Goal: Task Accomplishment & Management: Use online tool/utility

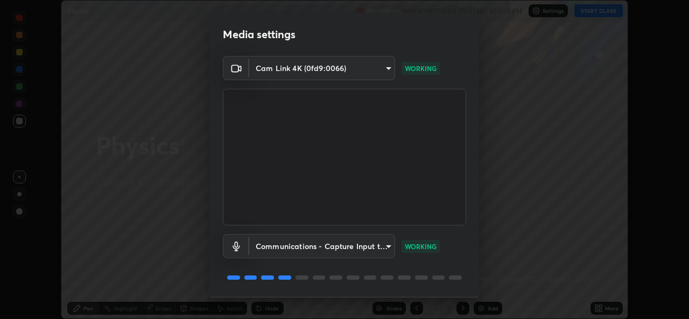
scroll to position [34, 0]
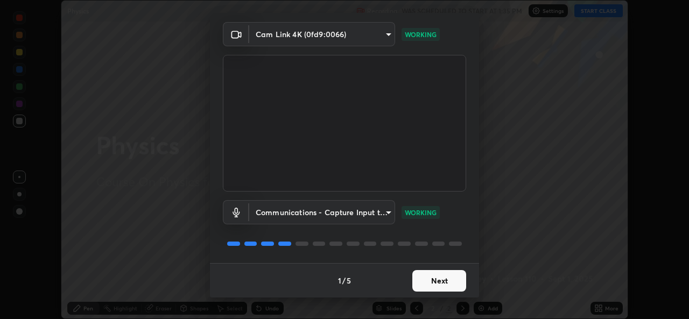
click at [439, 280] on button "Next" at bounding box center [440, 281] width 54 height 22
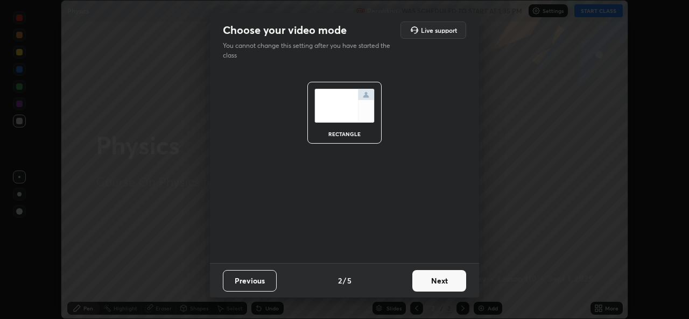
scroll to position [0, 0]
click at [449, 282] on button "Next" at bounding box center [440, 281] width 54 height 22
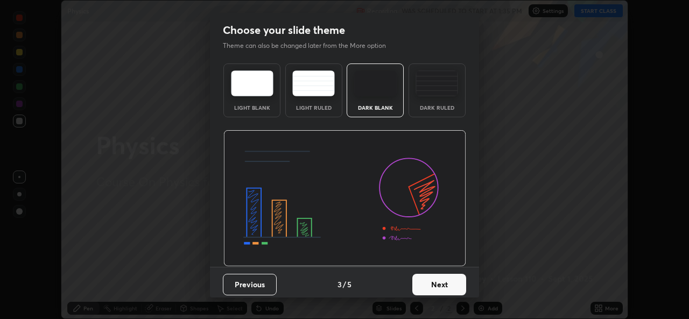
click at [461, 284] on button "Next" at bounding box center [440, 285] width 54 height 22
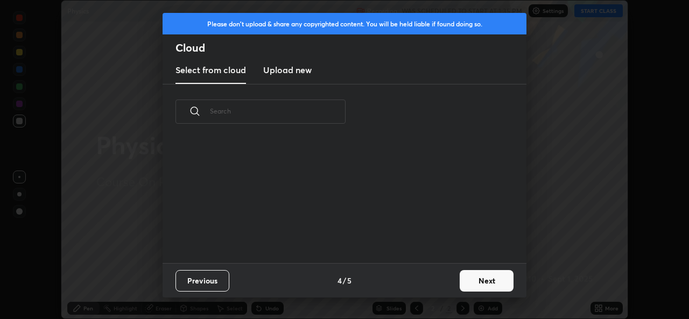
click at [466, 279] on button "Next" at bounding box center [487, 281] width 54 height 22
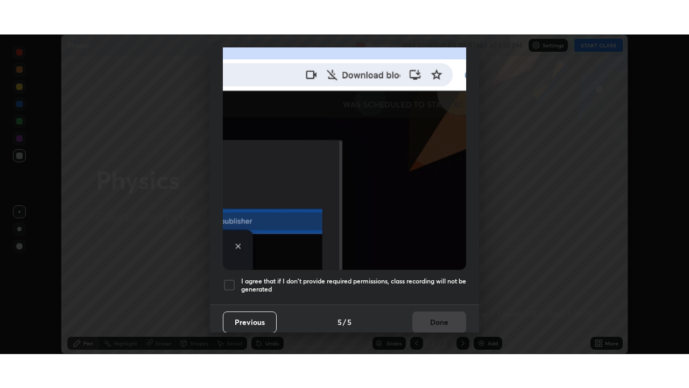
scroll to position [254, 0]
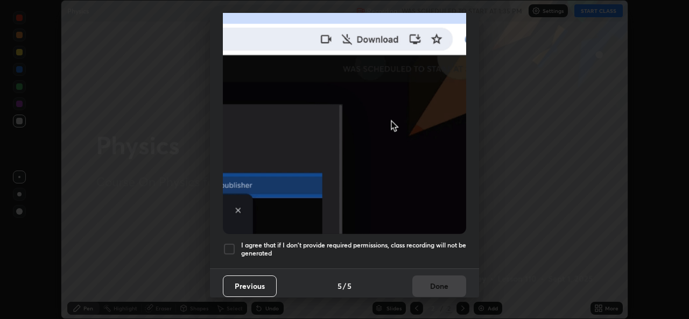
click at [229, 248] on div at bounding box center [229, 249] width 13 height 13
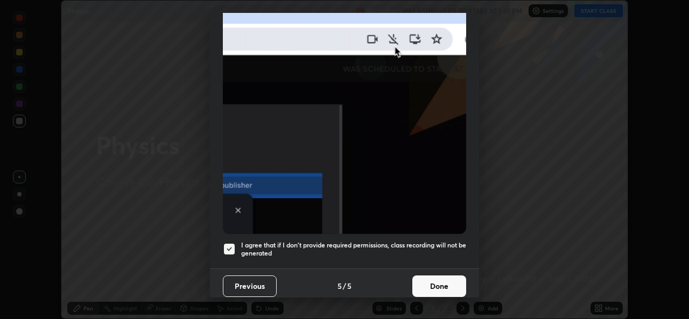
click at [417, 281] on button "Done" at bounding box center [440, 287] width 54 height 22
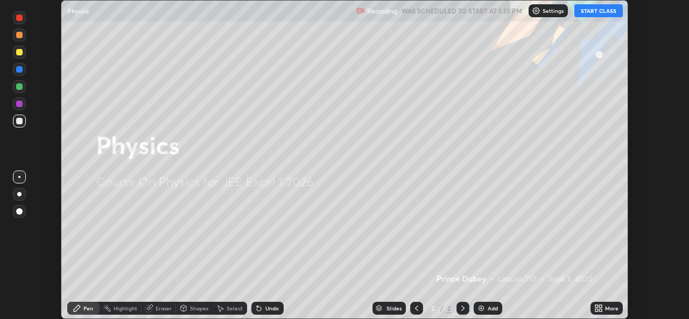
click at [589, 13] on button "START CLASS" at bounding box center [599, 10] width 48 height 13
click at [601, 308] on icon at bounding box center [600, 306] width 3 height 3
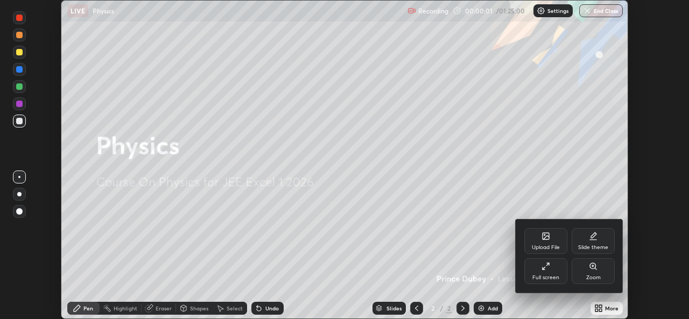
click at [542, 270] on icon at bounding box center [546, 266] width 9 height 9
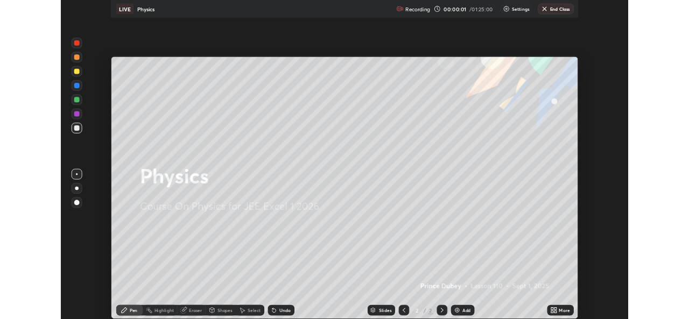
scroll to position [388, 689]
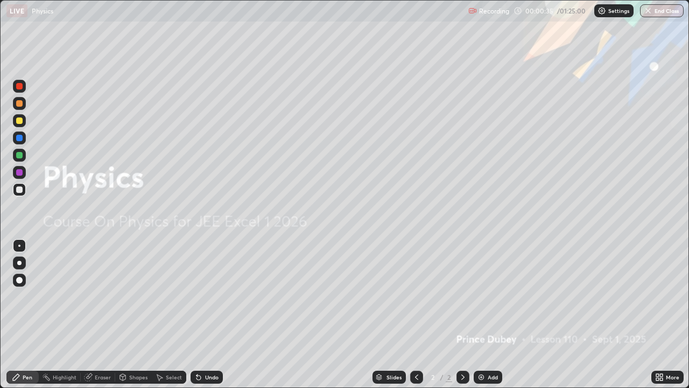
click at [485, 319] on div "Add" at bounding box center [488, 377] width 29 height 13
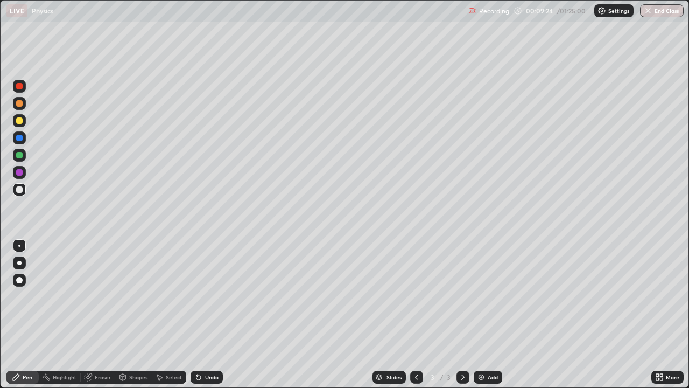
click at [18, 189] on div at bounding box center [19, 189] width 6 height 6
click at [22, 191] on div at bounding box center [19, 189] width 6 height 6
click at [206, 319] on div "Undo" at bounding box center [211, 376] width 13 height 5
click at [211, 319] on div "Undo" at bounding box center [211, 376] width 13 height 5
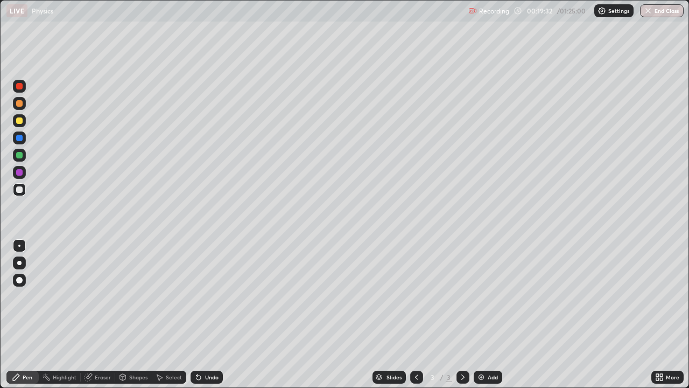
click at [133, 319] on div "Shapes" at bounding box center [133, 377] width 37 height 13
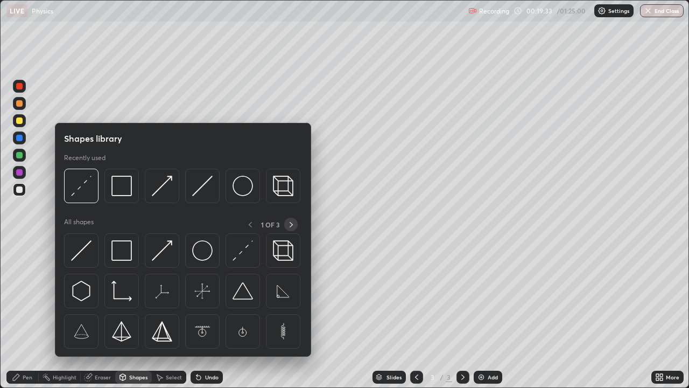
click at [291, 224] on icon at bounding box center [291, 224] width 9 height 9
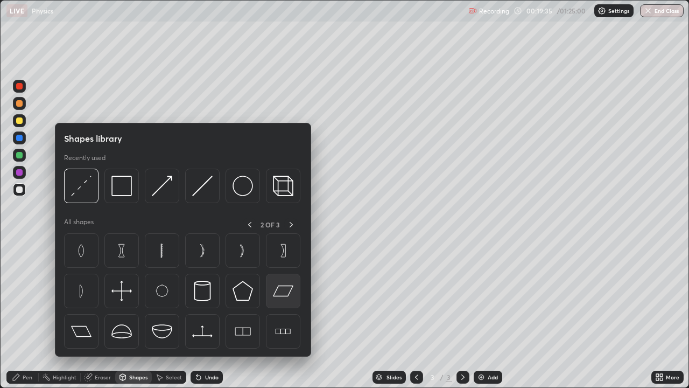
click at [283, 292] on img at bounding box center [283, 291] width 20 height 20
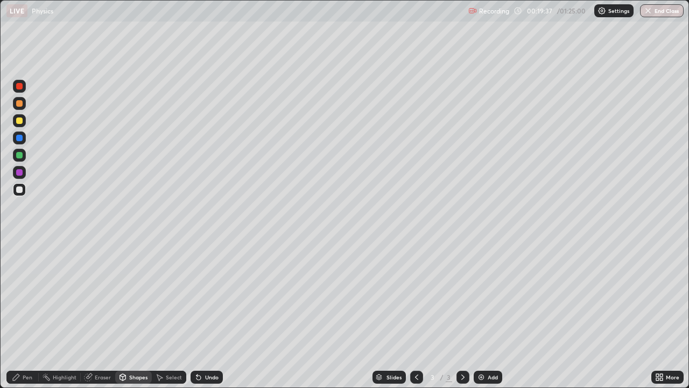
click at [24, 319] on div "Pen" at bounding box center [28, 376] width 10 height 5
click at [142, 319] on div "Shapes" at bounding box center [138, 376] width 18 height 5
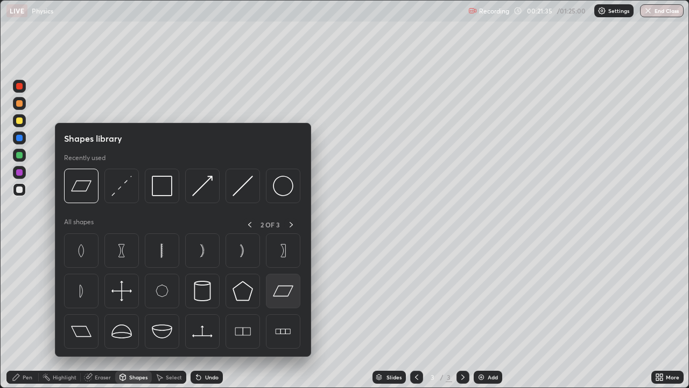
click at [285, 285] on img at bounding box center [283, 291] width 20 height 20
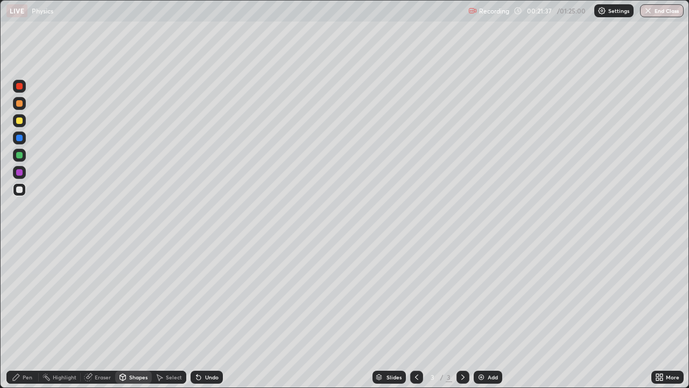
click at [133, 319] on div "Shapes" at bounding box center [138, 376] width 18 height 5
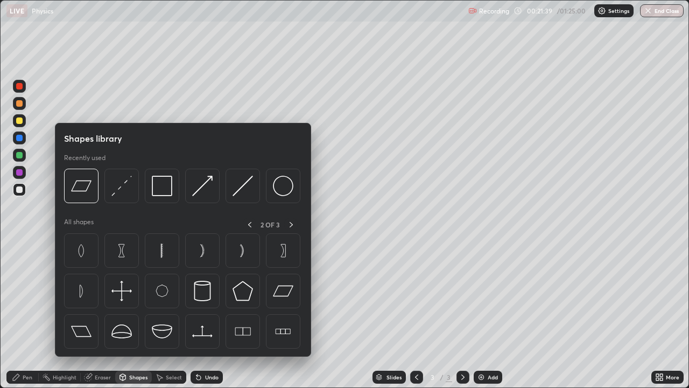
click at [25, 319] on div "Pen" at bounding box center [28, 376] width 10 height 5
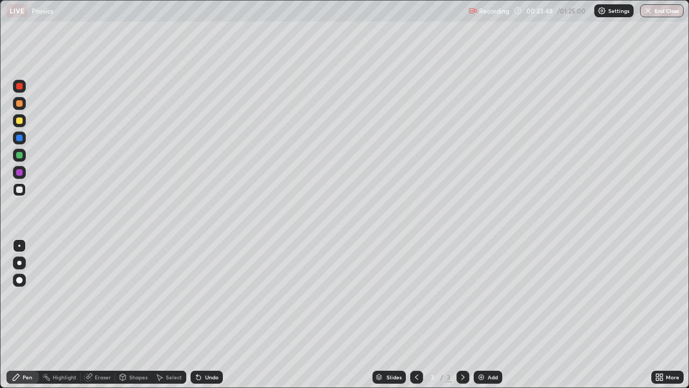
click at [172, 319] on div "Select" at bounding box center [174, 376] width 16 height 5
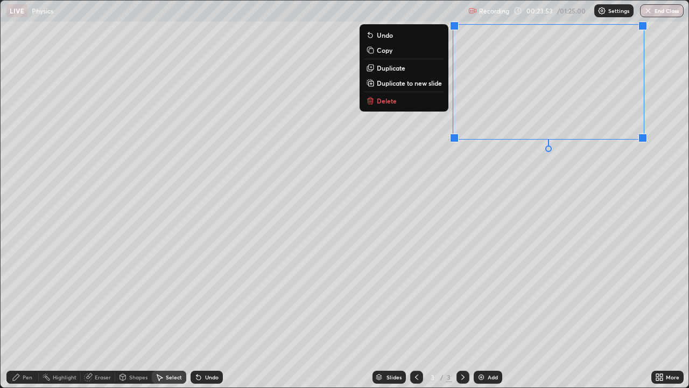
click at [413, 291] on div "0 ° Undo Copy Duplicate Duplicate to new slide Delete" at bounding box center [345, 194] width 688 height 387
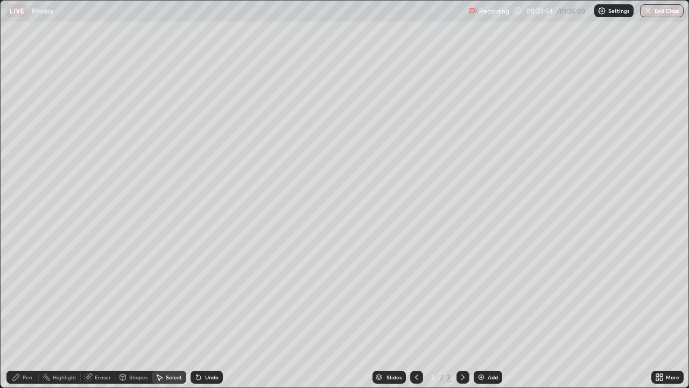
click at [137, 319] on div "Shapes" at bounding box center [133, 377] width 37 height 13
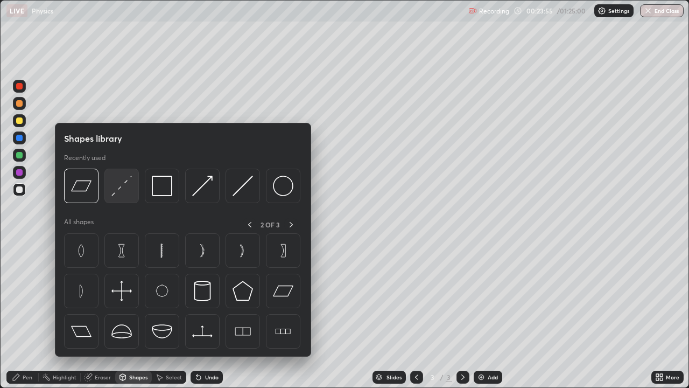
click at [125, 196] on img at bounding box center [121, 186] width 20 height 20
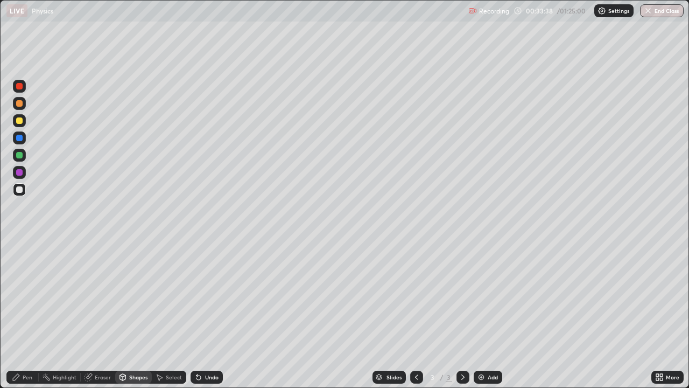
click at [16, 319] on icon at bounding box center [16, 377] width 9 height 9
click at [661, 319] on icon at bounding box center [661, 379] width 3 height 3
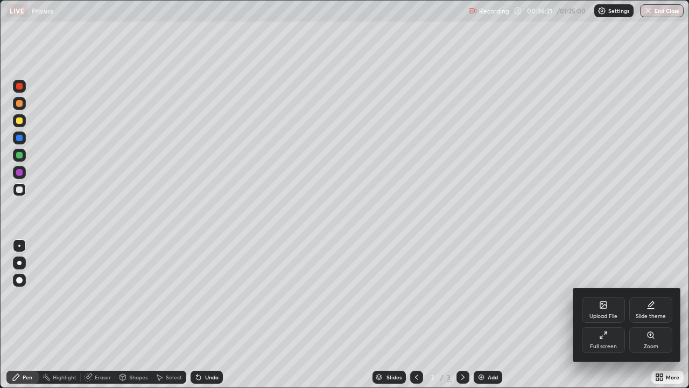
click at [603, 319] on div "Full screen" at bounding box center [603, 340] width 43 height 26
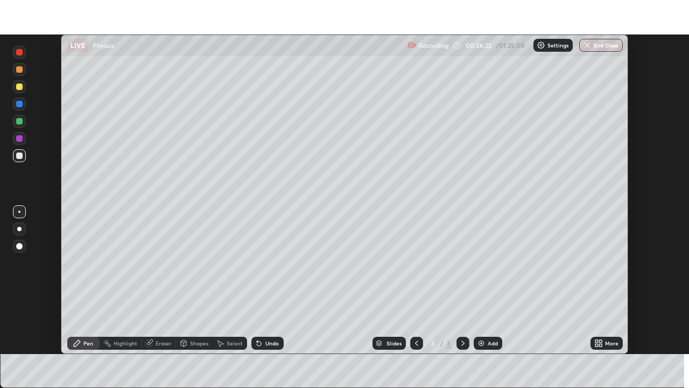
scroll to position [53543, 53173]
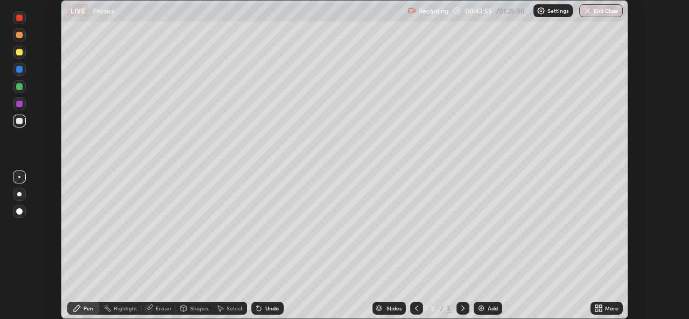
click at [610, 303] on div "More" at bounding box center [607, 308] width 32 height 13
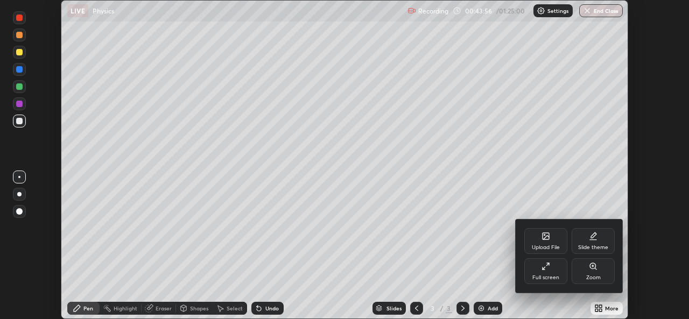
click at [548, 264] on icon at bounding box center [548, 264] width 3 height 3
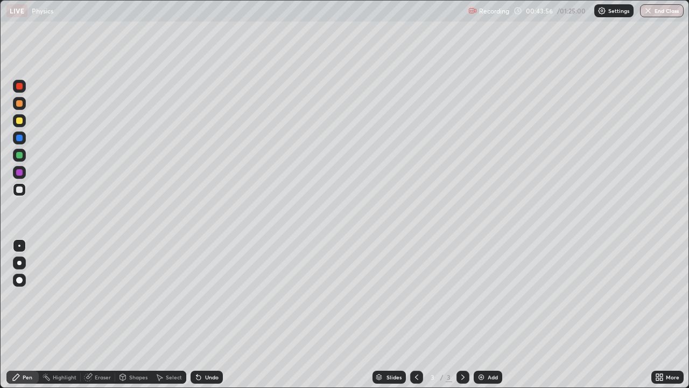
scroll to position [388, 689]
click at [493, 319] on div "Add" at bounding box center [493, 376] width 10 height 5
click at [133, 319] on div "Shapes" at bounding box center [138, 376] width 18 height 5
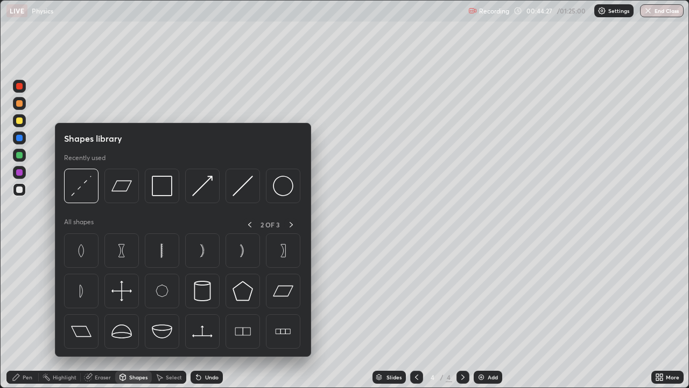
click at [20, 319] on icon at bounding box center [16, 377] width 9 height 9
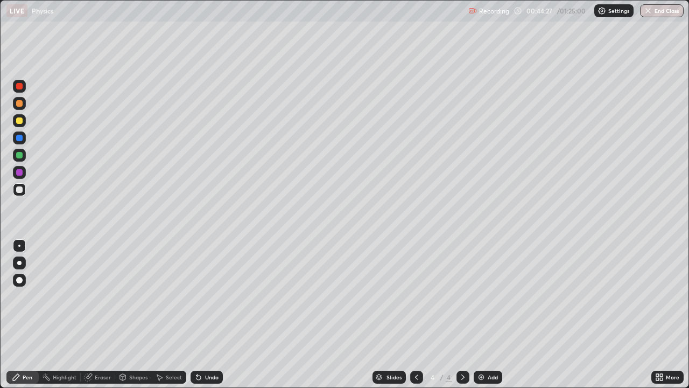
click at [137, 319] on div "Shapes" at bounding box center [133, 377] width 37 height 13
click at [20, 319] on icon at bounding box center [16, 377] width 9 height 9
click at [130, 319] on div "Shapes" at bounding box center [138, 376] width 18 height 5
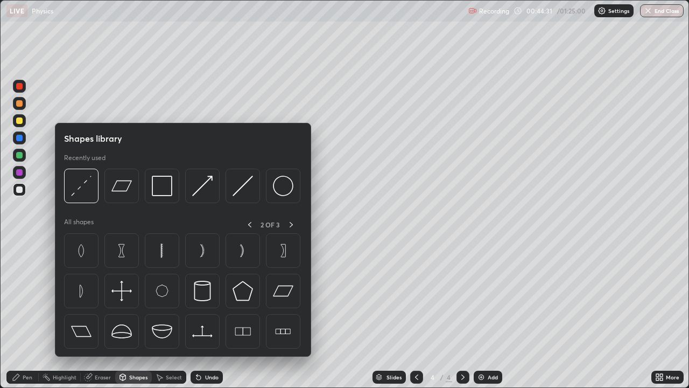
click at [18, 319] on icon at bounding box center [16, 377] width 9 height 9
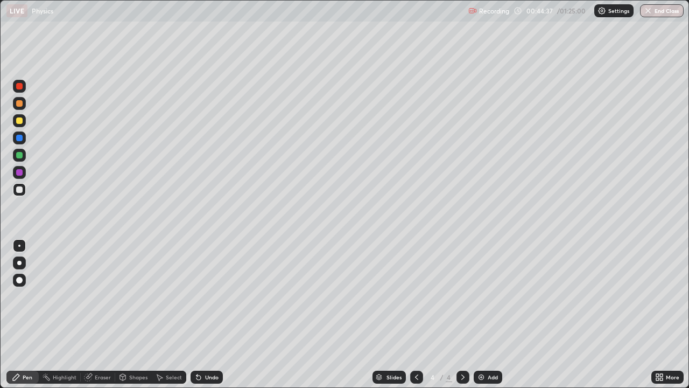
click at [210, 319] on div "Undo" at bounding box center [207, 377] width 32 height 13
click at [207, 319] on div "Undo" at bounding box center [207, 377] width 32 height 13
click at [208, 319] on div "Undo" at bounding box center [211, 376] width 13 height 5
click at [207, 319] on div "Undo" at bounding box center [207, 377] width 32 height 13
click at [214, 319] on div "Undo" at bounding box center [211, 376] width 13 height 5
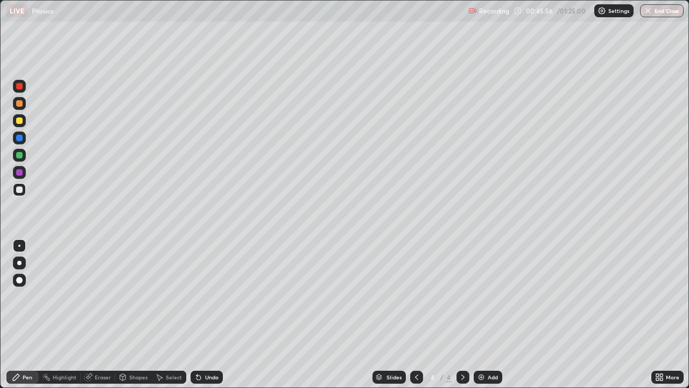
click at [21, 121] on div at bounding box center [19, 120] width 6 height 6
click at [98, 319] on div "Eraser" at bounding box center [103, 376] width 16 height 5
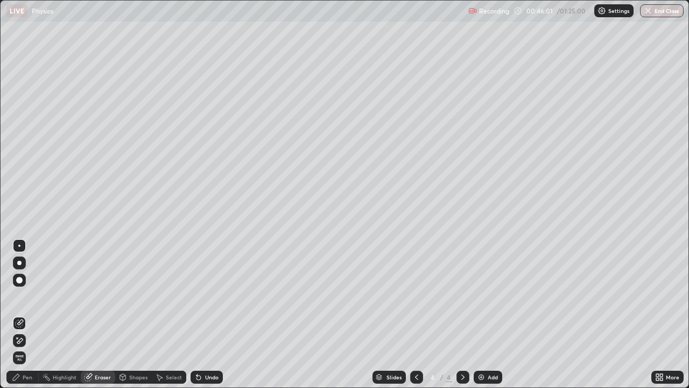
click at [20, 319] on icon at bounding box center [19, 340] width 9 height 9
click at [19, 319] on icon at bounding box center [19, 323] width 9 height 9
click at [130, 319] on div "Shapes" at bounding box center [133, 377] width 37 height 13
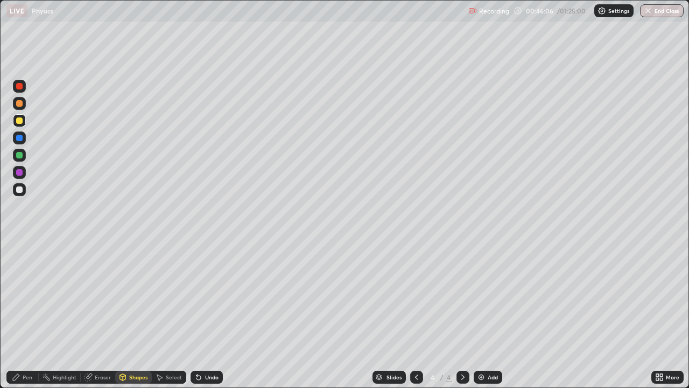
click at [32, 319] on div "Pen" at bounding box center [22, 377] width 32 height 13
click at [18, 190] on div at bounding box center [19, 189] width 6 height 6
click at [20, 121] on div at bounding box center [19, 120] width 6 height 6
click at [205, 319] on div "Undo" at bounding box center [211, 376] width 13 height 5
click at [203, 319] on div "Undo" at bounding box center [207, 377] width 32 height 13
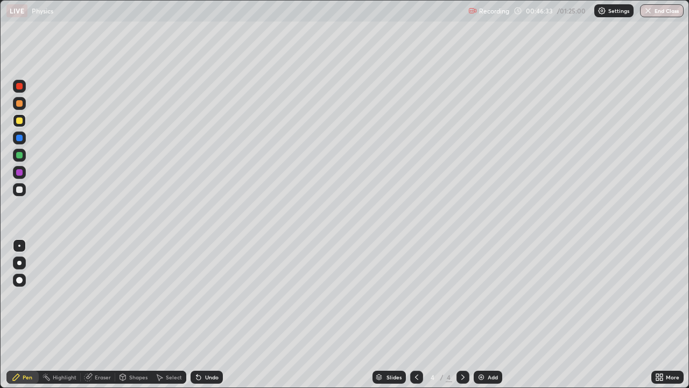
click at [22, 194] on div at bounding box center [19, 189] width 13 height 13
click at [135, 319] on div "Shapes" at bounding box center [133, 377] width 37 height 13
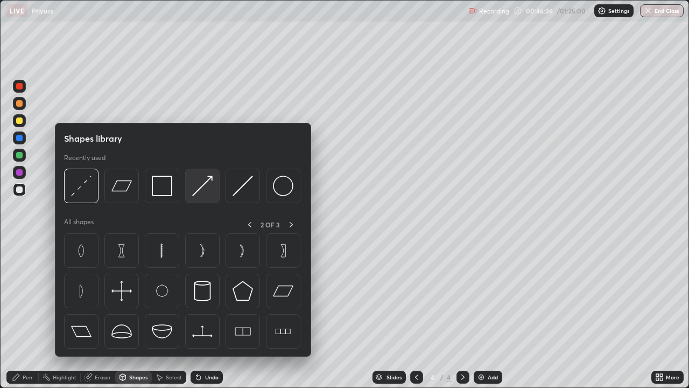
click at [204, 184] on img at bounding box center [202, 186] width 20 height 20
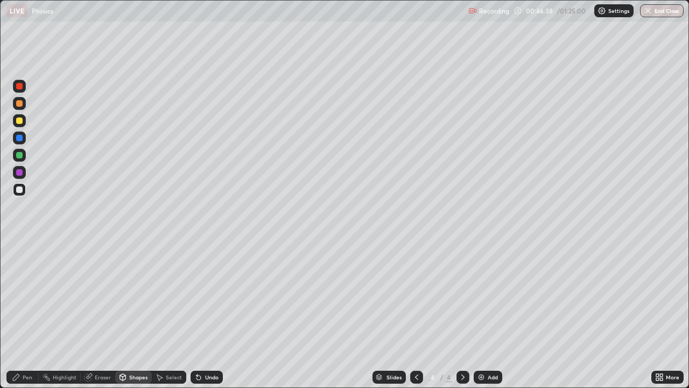
click at [20, 319] on icon at bounding box center [16, 377] width 9 height 9
click at [21, 192] on div at bounding box center [19, 189] width 6 height 6
click at [17, 121] on div at bounding box center [19, 120] width 6 height 6
click at [21, 187] on div at bounding box center [19, 189] width 6 height 6
click at [206, 319] on div "Undo" at bounding box center [211, 376] width 13 height 5
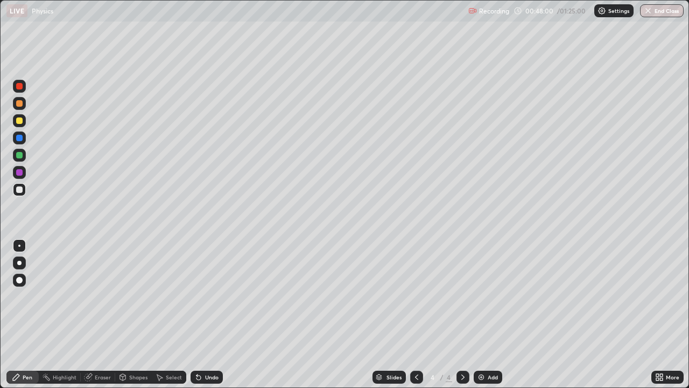
click at [205, 319] on div "Undo" at bounding box center [207, 377] width 32 height 13
click at [210, 319] on div "Undo" at bounding box center [211, 376] width 13 height 5
click at [209, 319] on div "Undo" at bounding box center [211, 376] width 13 height 5
click at [208, 319] on div "Undo" at bounding box center [211, 376] width 13 height 5
click at [101, 319] on div "Eraser" at bounding box center [103, 376] width 16 height 5
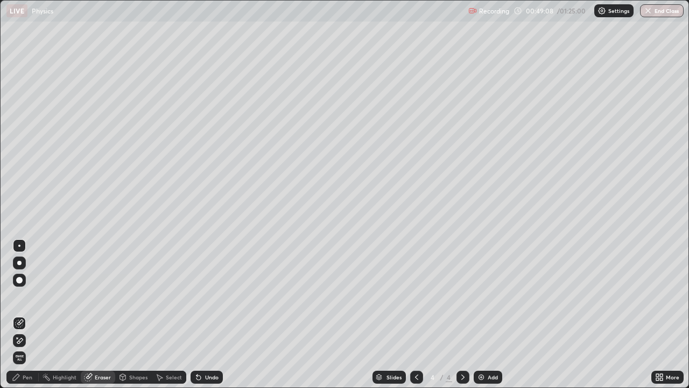
click at [33, 319] on div "Pen" at bounding box center [22, 377] width 32 height 13
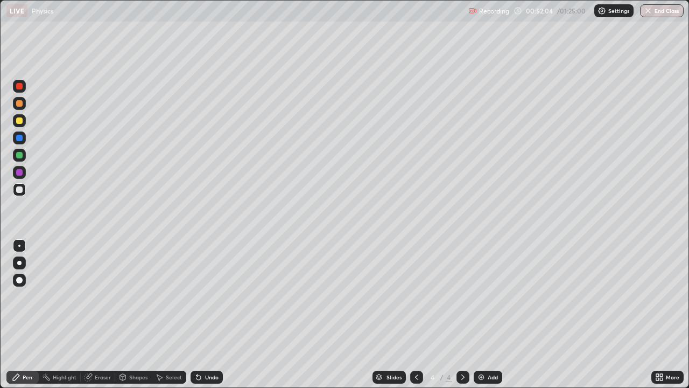
click at [18, 192] on div at bounding box center [19, 189] width 6 height 6
click at [97, 319] on div "Eraser" at bounding box center [103, 376] width 16 height 5
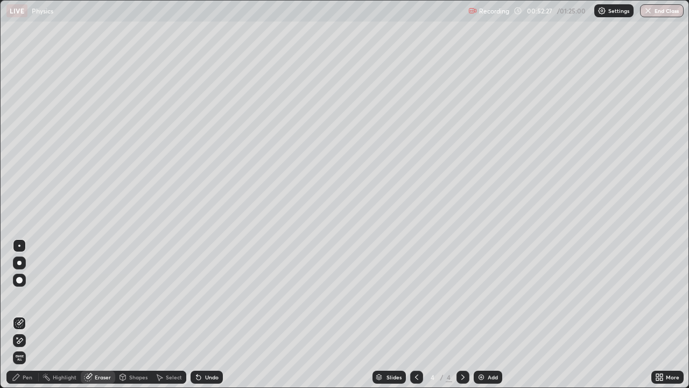
click at [25, 319] on div "Pen" at bounding box center [28, 376] width 10 height 5
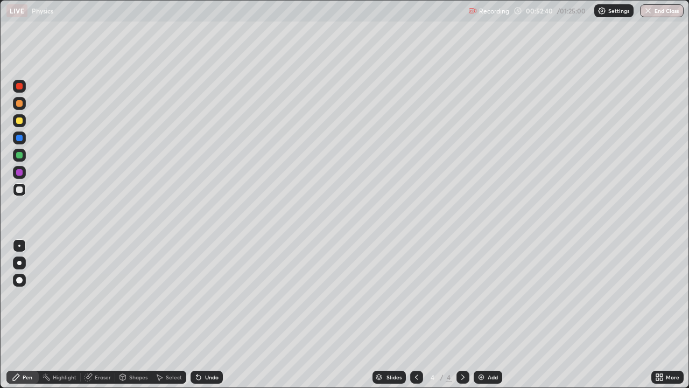
click at [19, 246] on div at bounding box center [19, 246] width 2 height 2
click at [217, 319] on div "Undo" at bounding box center [211, 376] width 13 height 5
click at [19, 156] on div at bounding box center [19, 155] width 6 height 6
click at [132, 319] on div "Shapes" at bounding box center [138, 376] width 18 height 5
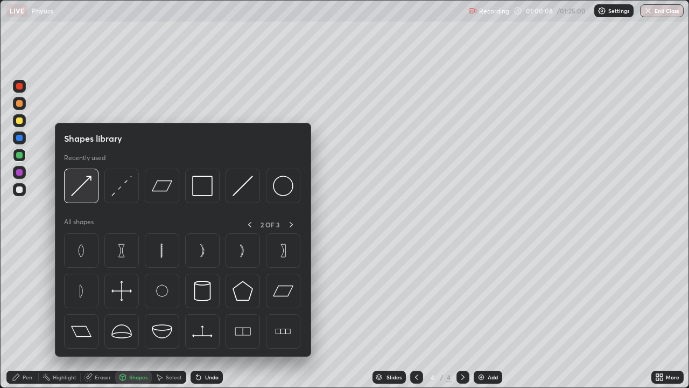
click at [88, 185] on img at bounding box center [81, 186] width 20 height 20
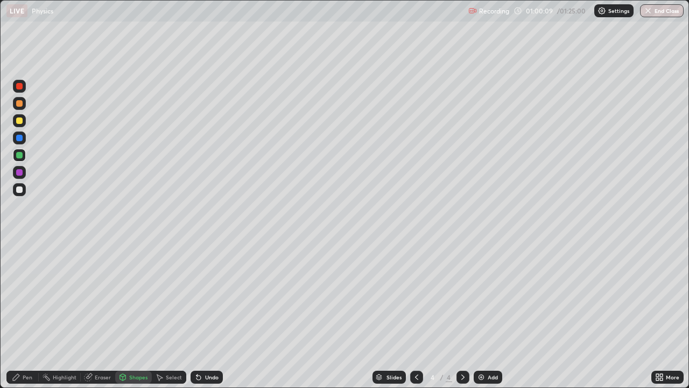
click at [16, 125] on div at bounding box center [19, 120] width 13 height 13
click at [17, 156] on div at bounding box center [19, 155] width 6 height 6
click at [206, 319] on div "Undo" at bounding box center [207, 377] width 32 height 13
click at [24, 319] on div "Pen" at bounding box center [28, 376] width 10 height 5
click at [489, 319] on div "Add" at bounding box center [493, 376] width 10 height 5
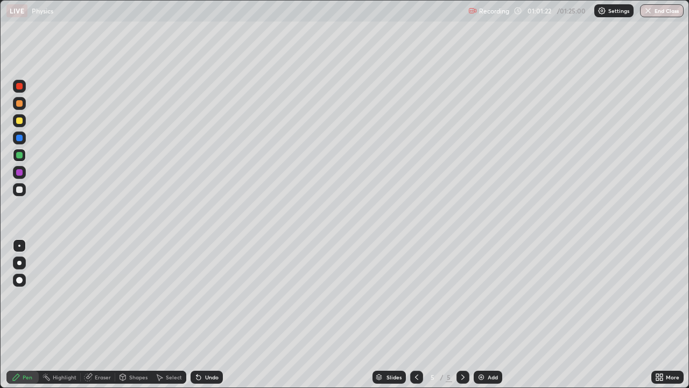
click at [135, 319] on div "Shapes" at bounding box center [133, 377] width 37 height 13
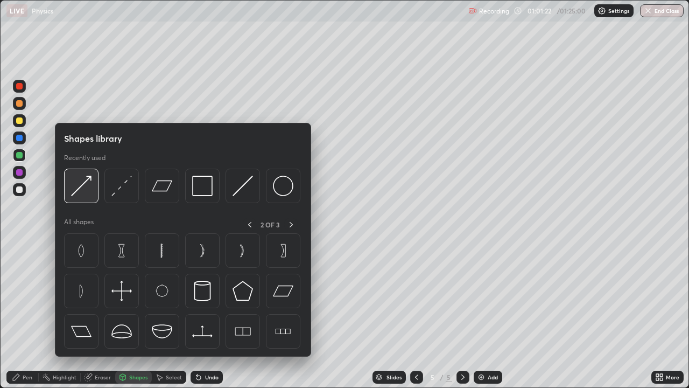
click at [85, 189] on img at bounding box center [81, 186] width 20 height 20
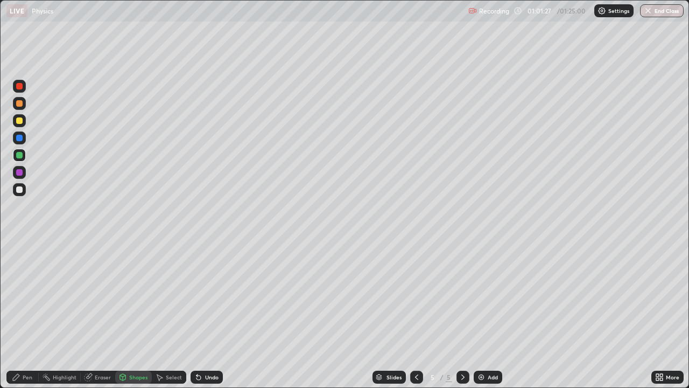
click at [208, 319] on div "Undo" at bounding box center [207, 377] width 32 height 13
click at [203, 319] on div "Undo" at bounding box center [207, 377] width 32 height 13
click at [29, 319] on div "Pen" at bounding box center [28, 376] width 10 height 5
click at [129, 319] on div "Shapes" at bounding box center [138, 376] width 18 height 5
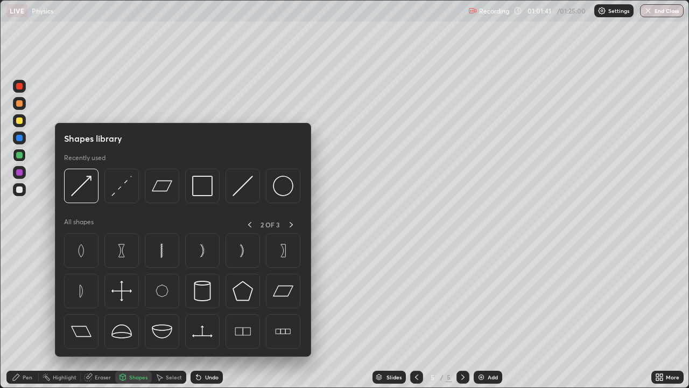
click at [19, 190] on div at bounding box center [19, 189] width 6 height 6
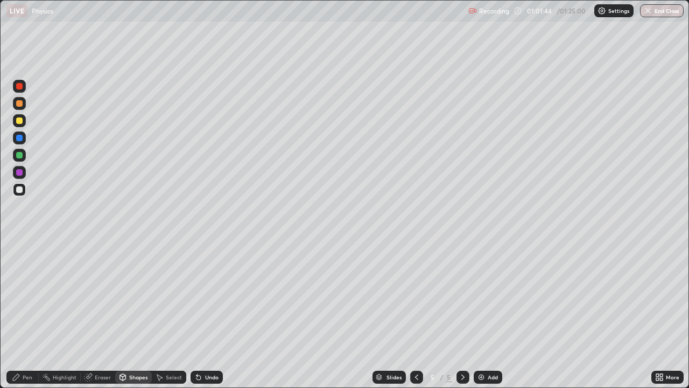
click at [206, 319] on div "Undo" at bounding box center [211, 376] width 13 height 5
click at [19, 319] on icon at bounding box center [16, 377] width 9 height 9
click at [19, 189] on div at bounding box center [19, 189] width 6 height 6
click at [19, 263] on div at bounding box center [19, 263] width 4 height 4
click at [211, 319] on div "Undo" at bounding box center [207, 377] width 32 height 13
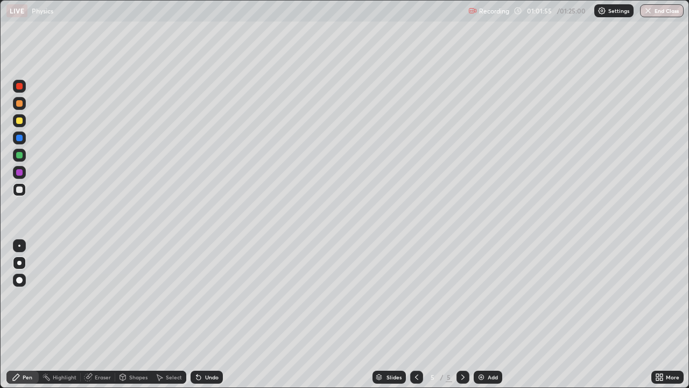
click at [19, 249] on div at bounding box center [19, 245] width 13 height 13
click at [161, 319] on icon at bounding box center [159, 377] width 9 height 9
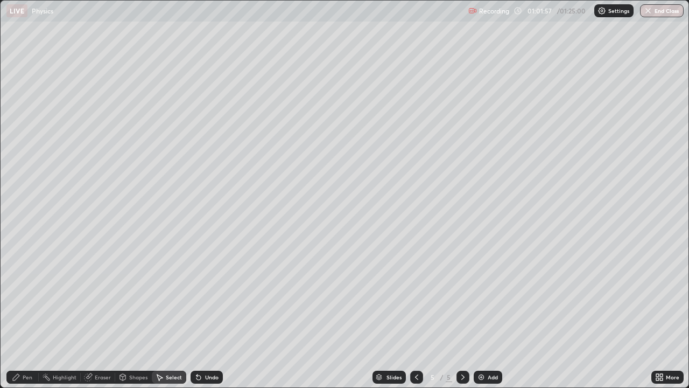
click at [138, 319] on div "Shapes" at bounding box center [138, 376] width 18 height 5
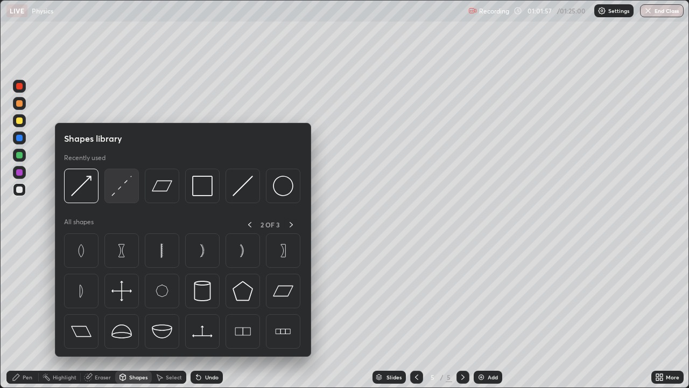
click at [119, 191] on img at bounding box center [121, 186] width 20 height 20
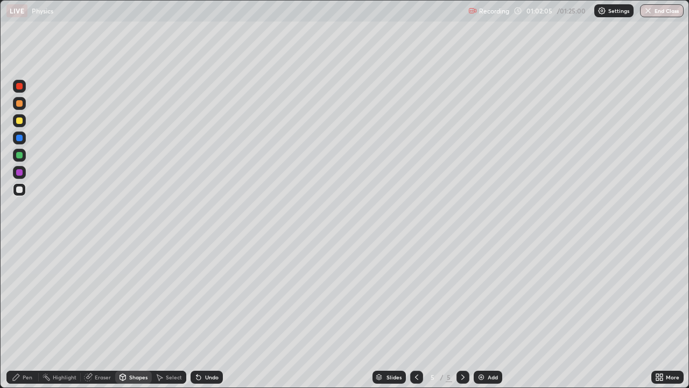
click at [24, 319] on div "Pen" at bounding box center [28, 376] width 10 height 5
click at [171, 319] on div "Select" at bounding box center [174, 376] width 16 height 5
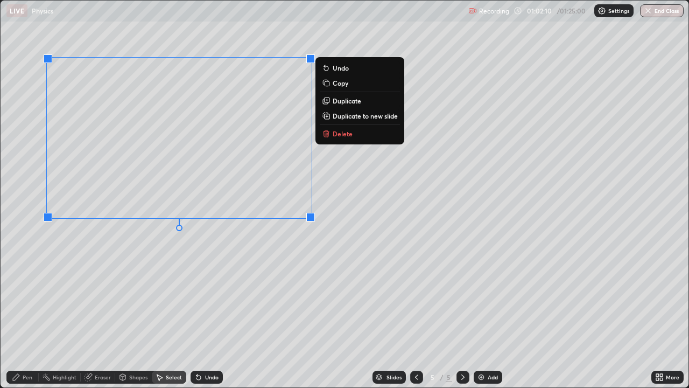
click at [95, 264] on div "0 ° Undo Copy Duplicate Duplicate to new slide Delete" at bounding box center [345, 194] width 688 height 387
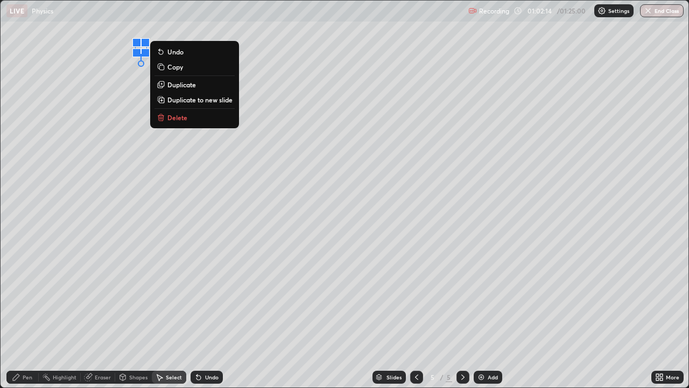
click at [16, 319] on icon at bounding box center [16, 377] width 9 height 9
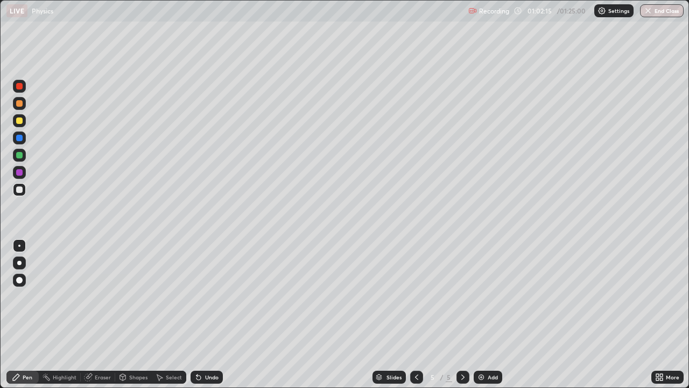
click at [19, 246] on div at bounding box center [19, 246] width 2 height 2
click at [212, 319] on div "Undo" at bounding box center [211, 376] width 13 height 5
click at [210, 319] on div "Undo" at bounding box center [211, 376] width 13 height 5
click at [211, 319] on div "Undo" at bounding box center [211, 376] width 13 height 5
click at [413, 319] on icon at bounding box center [417, 377] width 9 height 9
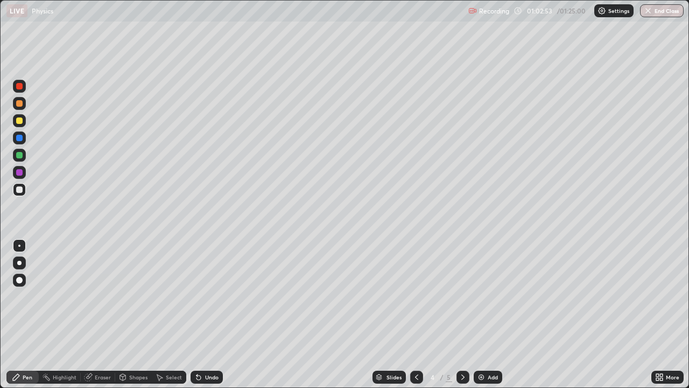
click at [461, 319] on icon at bounding box center [463, 377] width 9 height 9
click at [416, 319] on icon at bounding box center [417, 377] width 9 height 9
click at [462, 319] on icon at bounding box center [463, 377] width 9 height 9
click at [415, 319] on icon at bounding box center [417, 377] width 9 height 9
click at [457, 319] on div at bounding box center [463, 377] width 13 height 13
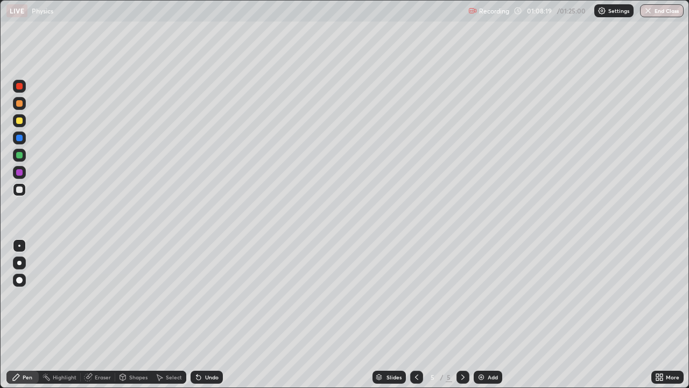
click at [208, 319] on div "Undo" at bounding box center [207, 377] width 32 height 13
click at [210, 319] on div "Undo" at bounding box center [211, 376] width 13 height 5
click at [131, 319] on div "Shapes" at bounding box center [138, 376] width 18 height 5
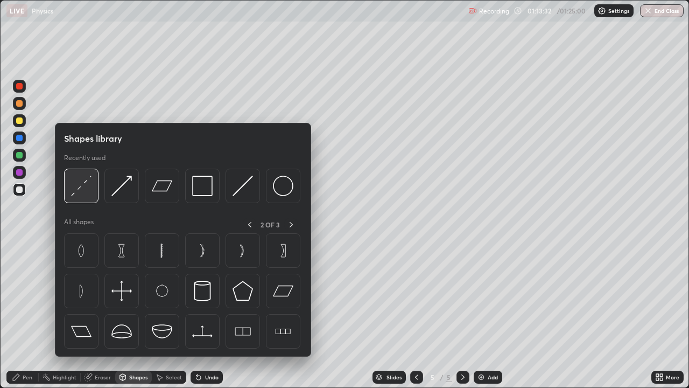
click at [89, 193] on img at bounding box center [81, 186] width 20 height 20
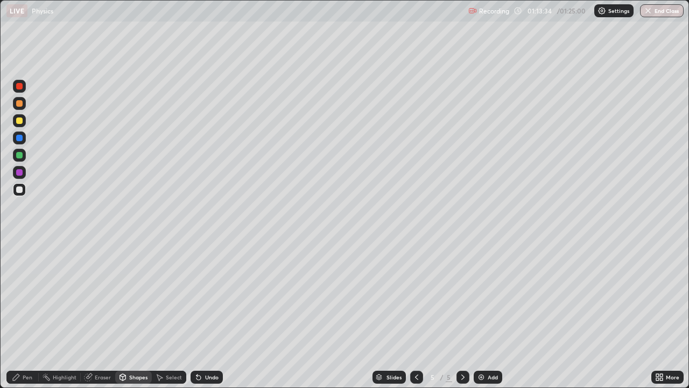
click at [166, 319] on div "Select" at bounding box center [174, 376] width 16 height 5
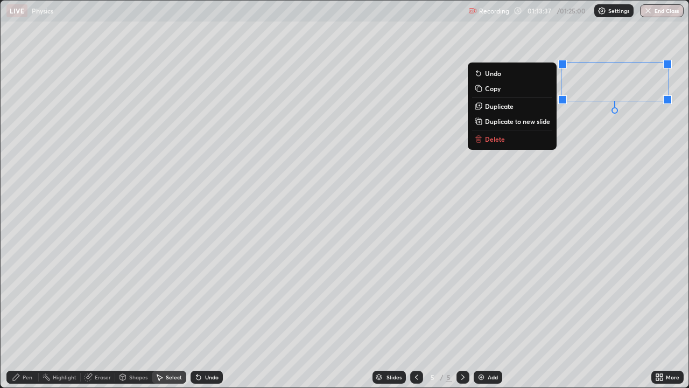
click at [498, 137] on p "Delete" at bounding box center [495, 139] width 20 height 9
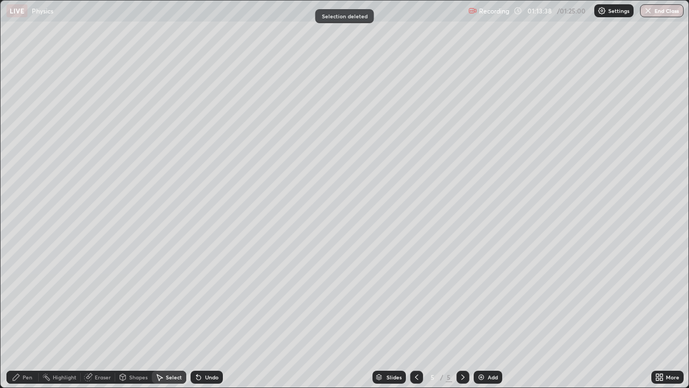
click at [25, 319] on div "Pen" at bounding box center [28, 376] width 10 height 5
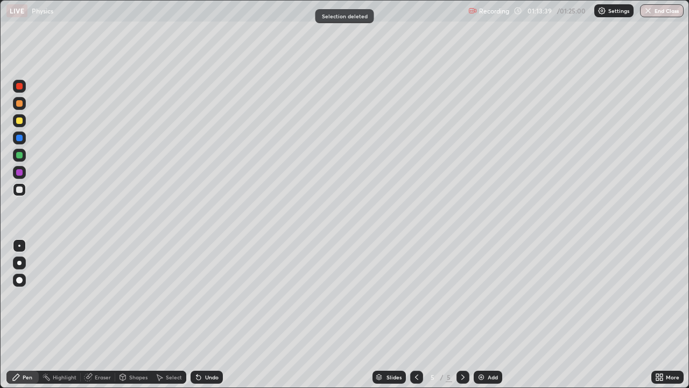
click at [19, 246] on div at bounding box center [19, 246] width 2 height 2
click at [209, 319] on div "Undo" at bounding box center [211, 376] width 13 height 5
click at [211, 319] on div "Undo" at bounding box center [211, 376] width 13 height 5
click at [208, 319] on div "Undo" at bounding box center [211, 376] width 13 height 5
click at [206, 319] on div "Undo" at bounding box center [211, 376] width 13 height 5
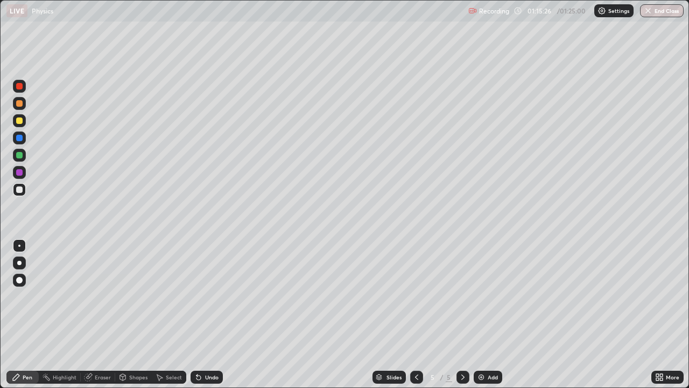
click at [204, 319] on div "Undo" at bounding box center [207, 377] width 32 height 13
click at [215, 319] on div "Undo" at bounding box center [211, 376] width 13 height 5
click at [213, 319] on div "Undo" at bounding box center [207, 377] width 32 height 13
click at [416, 319] on icon at bounding box center [417, 377] width 9 height 9
click at [459, 319] on icon at bounding box center [463, 377] width 9 height 9
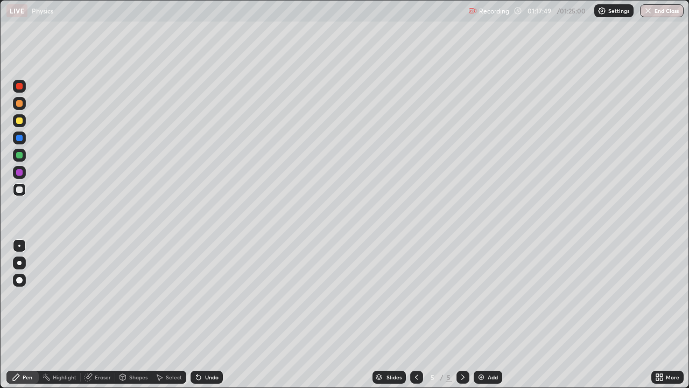
click at [202, 319] on div "Undo" at bounding box center [207, 377] width 32 height 13
click at [416, 319] on icon at bounding box center [417, 377] width 9 height 9
click at [205, 319] on div "Undo" at bounding box center [211, 376] width 13 height 5
click at [204, 319] on div "Undo" at bounding box center [207, 377] width 32 height 13
click at [463, 319] on icon at bounding box center [463, 376] width 3 height 5
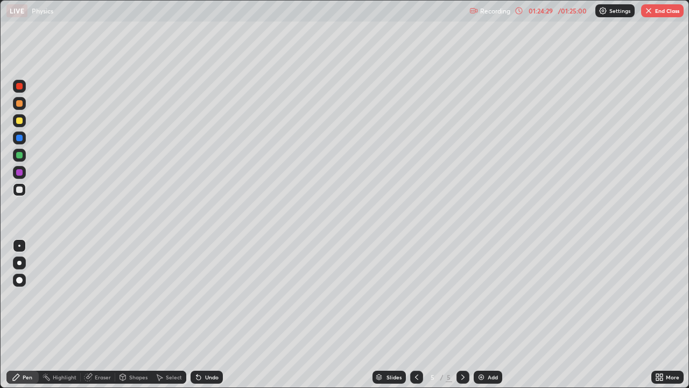
click at [129, 319] on div "Shapes" at bounding box center [138, 376] width 18 height 5
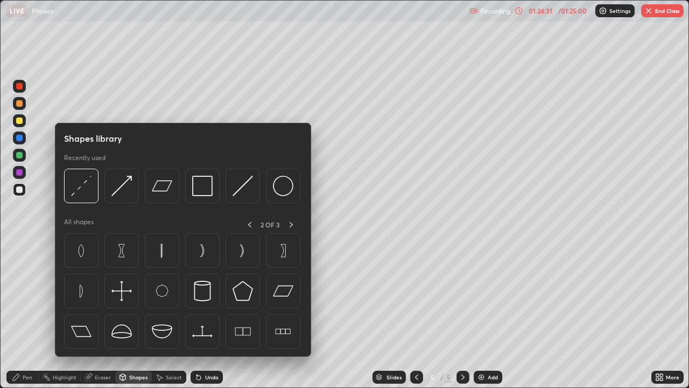
click at [17, 319] on icon at bounding box center [16, 377] width 6 height 6
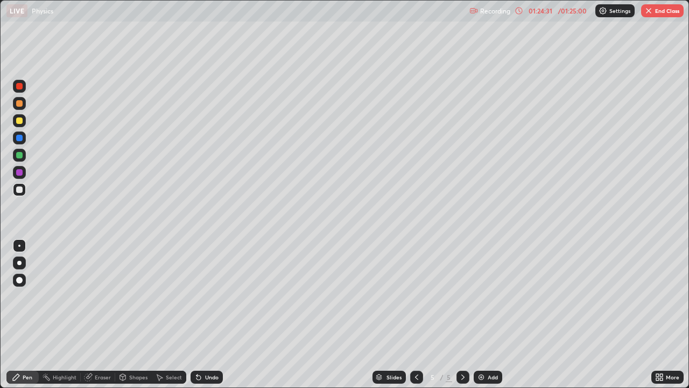
click at [17, 264] on div at bounding box center [19, 262] width 13 height 13
click at [128, 319] on div "Shapes" at bounding box center [133, 377] width 37 height 13
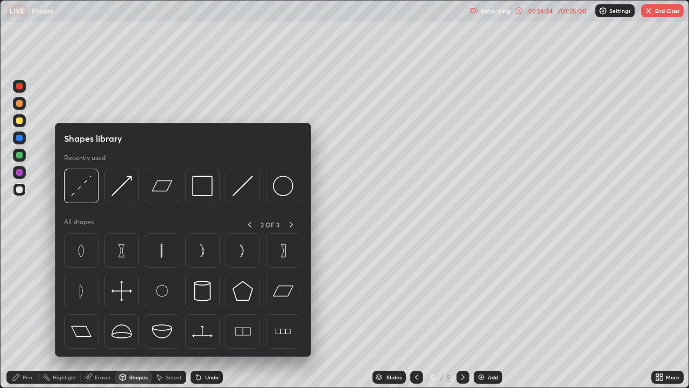
click at [19, 319] on icon at bounding box center [16, 377] width 9 height 9
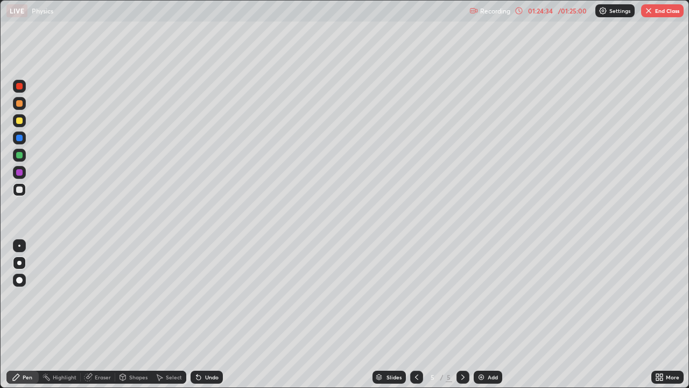
click at [18, 192] on div at bounding box center [19, 189] width 6 height 6
click at [203, 319] on div "Undo" at bounding box center [207, 377] width 32 height 13
click at [210, 319] on div "Undo" at bounding box center [207, 377] width 32 height 13
click at [18, 319] on icon at bounding box center [16, 377] width 6 height 6
click at [19, 246] on div at bounding box center [19, 246] width 2 height 2
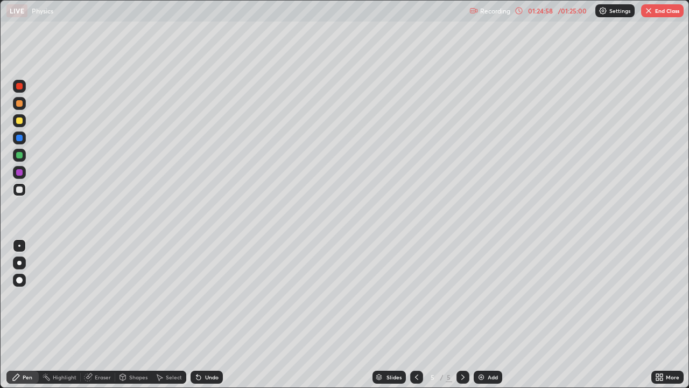
click at [18, 191] on div at bounding box center [19, 189] width 6 height 6
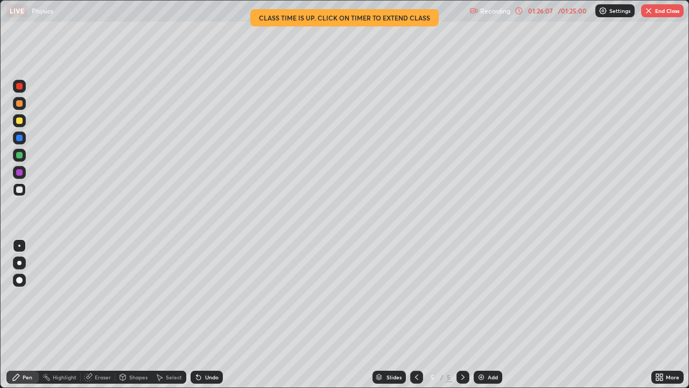
click at [414, 319] on icon at bounding box center [417, 377] width 9 height 9
click at [463, 319] on icon at bounding box center [463, 377] width 9 height 9
click at [462, 319] on icon at bounding box center [463, 377] width 9 height 9
click at [488, 319] on div "Add" at bounding box center [493, 376] width 10 height 5
click at [17, 187] on div at bounding box center [19, 189] width 6 height 6
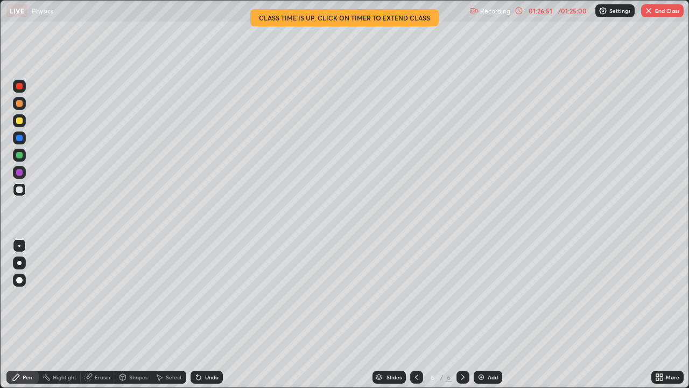
click at [206, 319] on div "Undo" at bounding box center [211, 376] width 13 height 5
click at [662, 15] on button "End Class" at bounding box center [663, 10] width 43 height 13
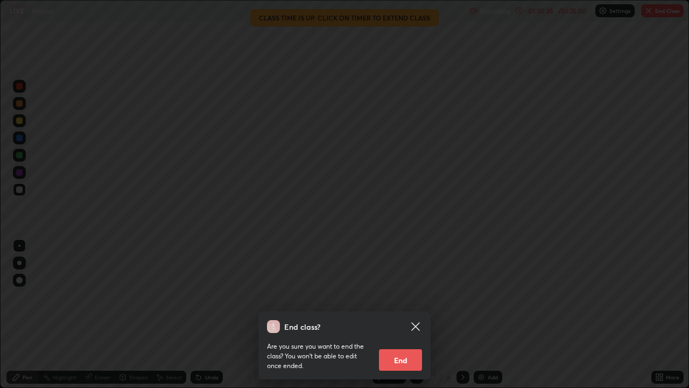
click at [409, 319] on button "End" at bounding box center [400, 360] width 43 height 22
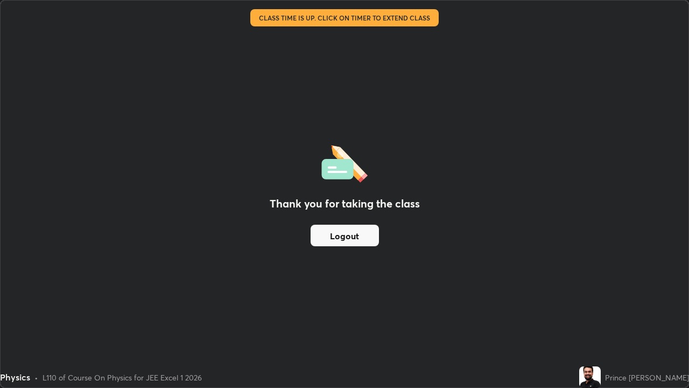
click at [355, 233] on button "Logout" at bounding box center [345, 236] width 68 height 22
